Goal: Check status: Check status

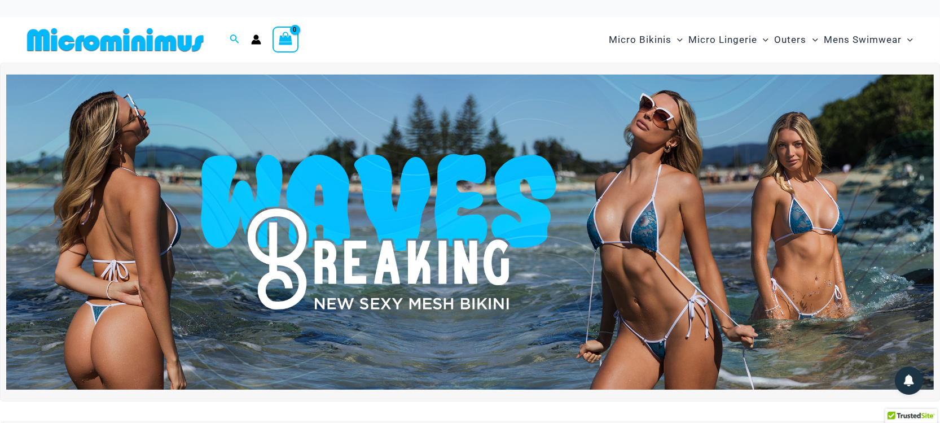
click at [254, 39] on icon "Account icon link" at bounding box center [256, 39] width 10 height 10
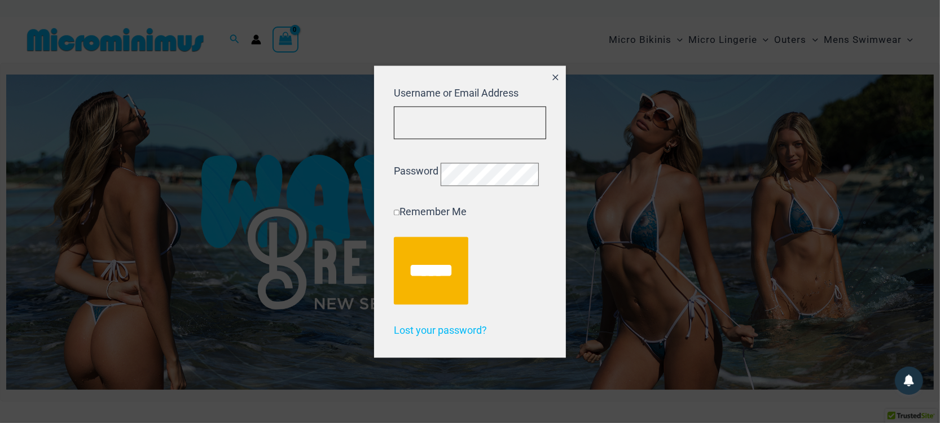
click at [421, 107] on input "Username or Email Address" at bounding box center [470, 122] width 152 height 33
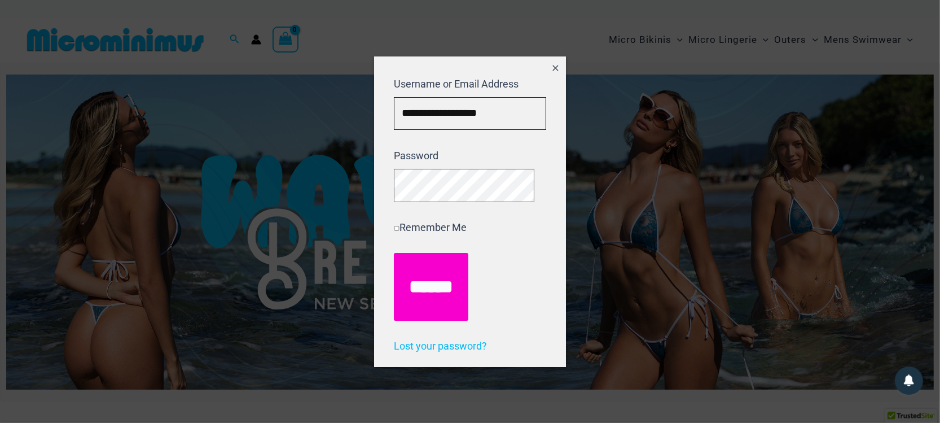
type input "**********"
click at [440, 284] on input "******" at bounding box center [431, 287] width 74 height 68
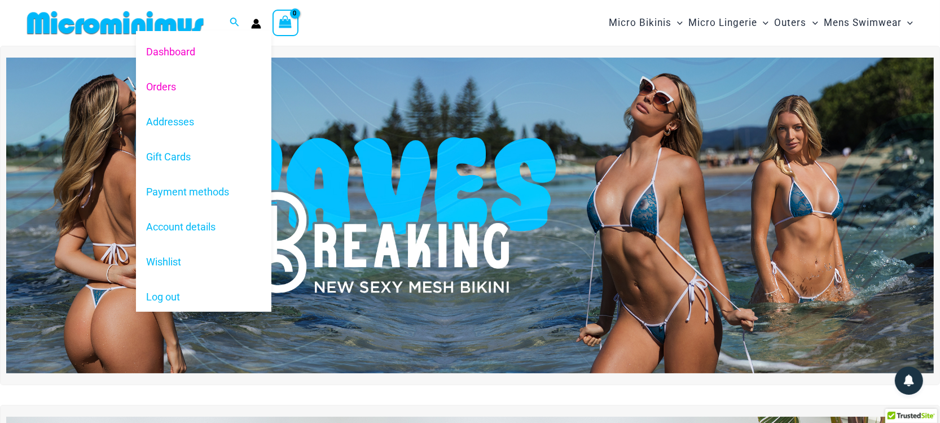
click at [172, 90] on link "Orders" at bounding box center [203, 86] width 135 height 35
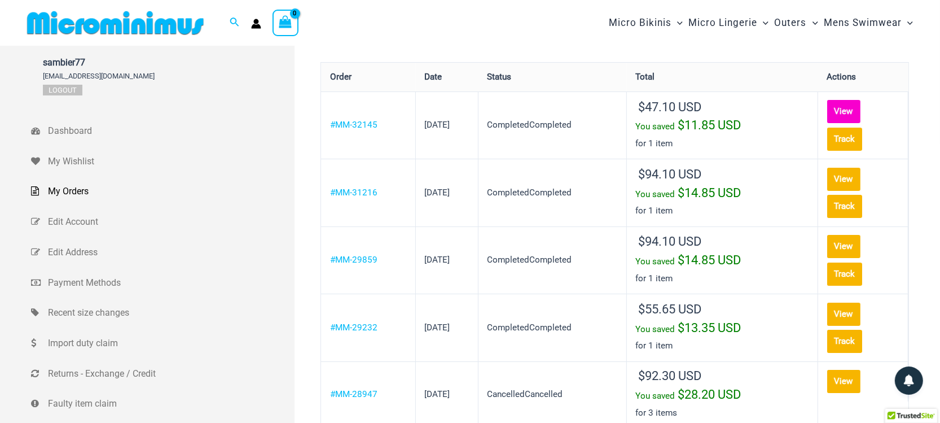
click at [850, 112] on link "View" at bounding box center [844, 111] width 34 height 23
click at [854, 173] on link "View" at bounding box center [844, 179] width 34 height 23
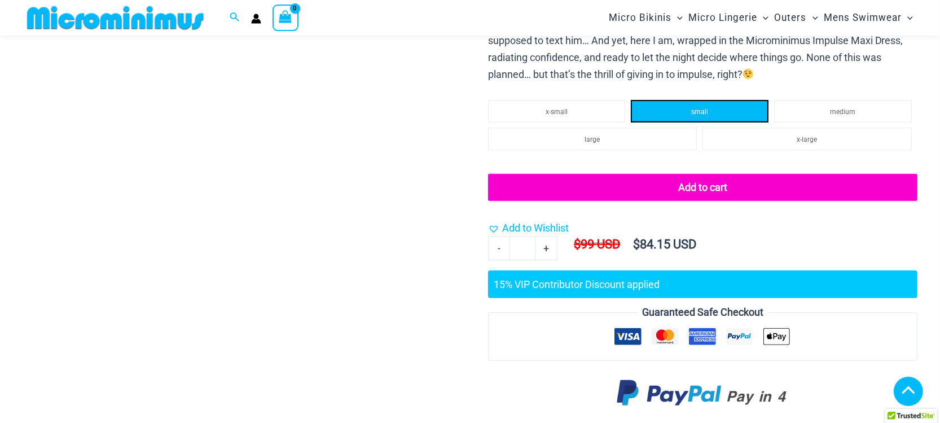
scroll to position [334, 0]
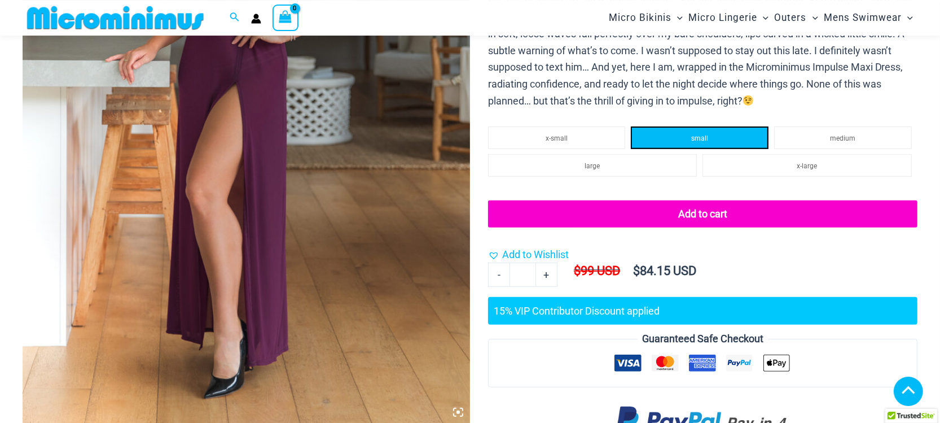
select select
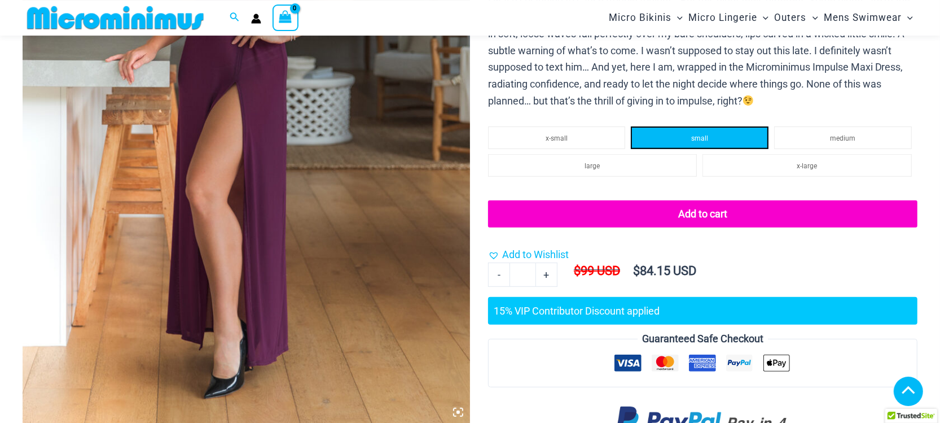
select select
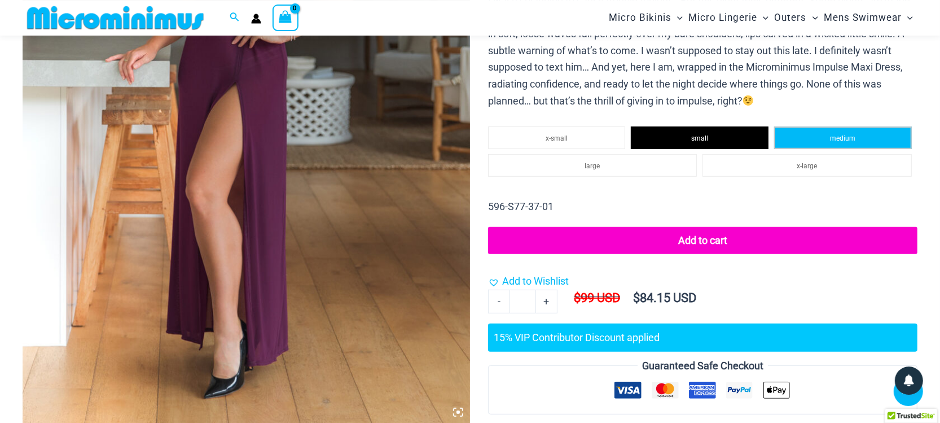
click at [820, 135] on li "medium" at bounding box center [843, 137] width 138 height 23
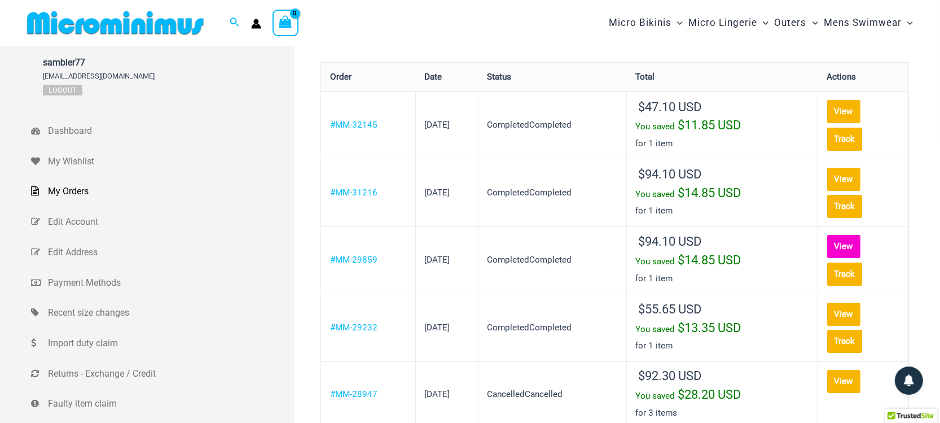
click at [852, 246] on link "View" at bounding box center [844, 246] width 34 height 23
click at [857, 204] on link "Track" at bounding box center [845, 206] width 36 height 23
